Goal: Information Seeking & Learning: Compare options

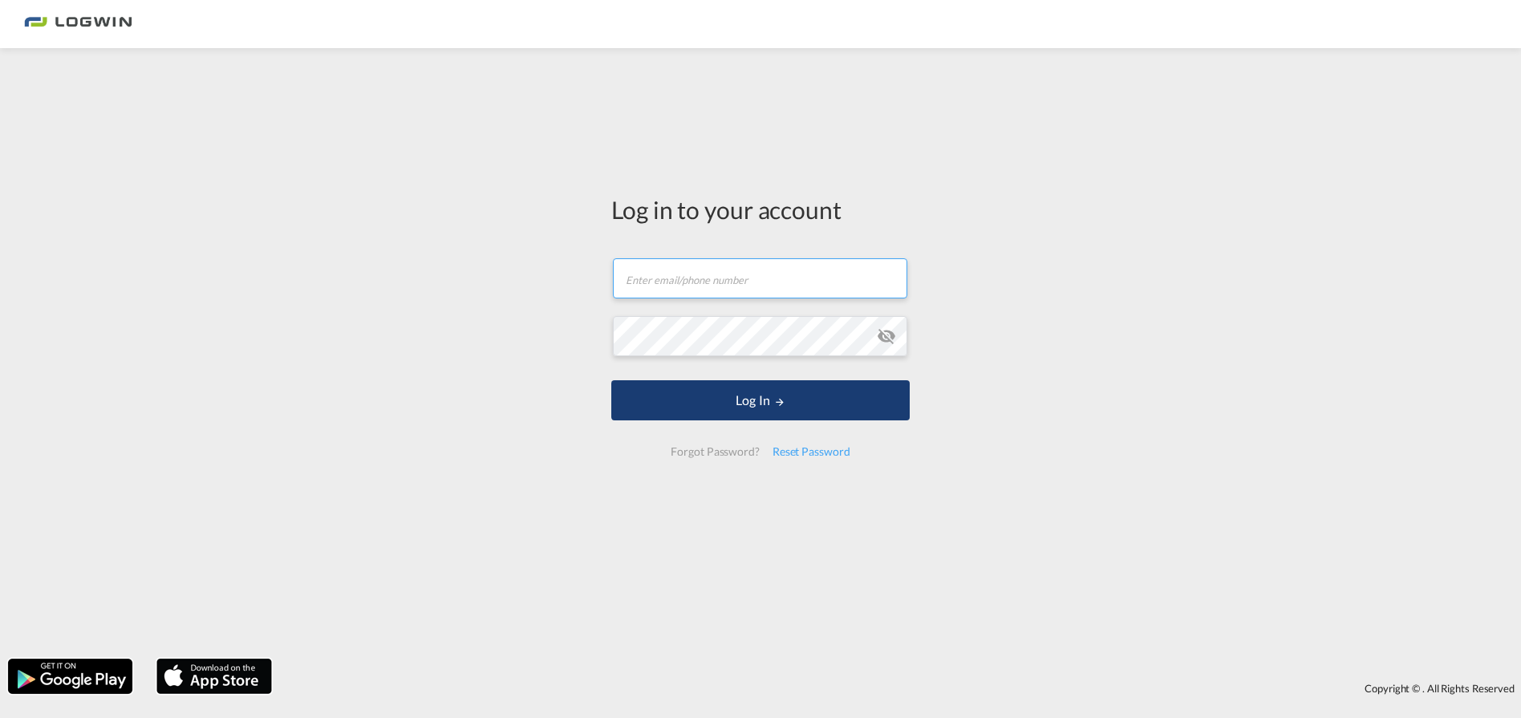
type input "[EMAIL_ADDRESS][PERSON_NAME][DOMAIN_NAME]"
click at [699, 407] on button "Log In" at bounding box center [760, 400] width 298 height 40
